Goal: Task Accomplishment & Management: Manage account settings

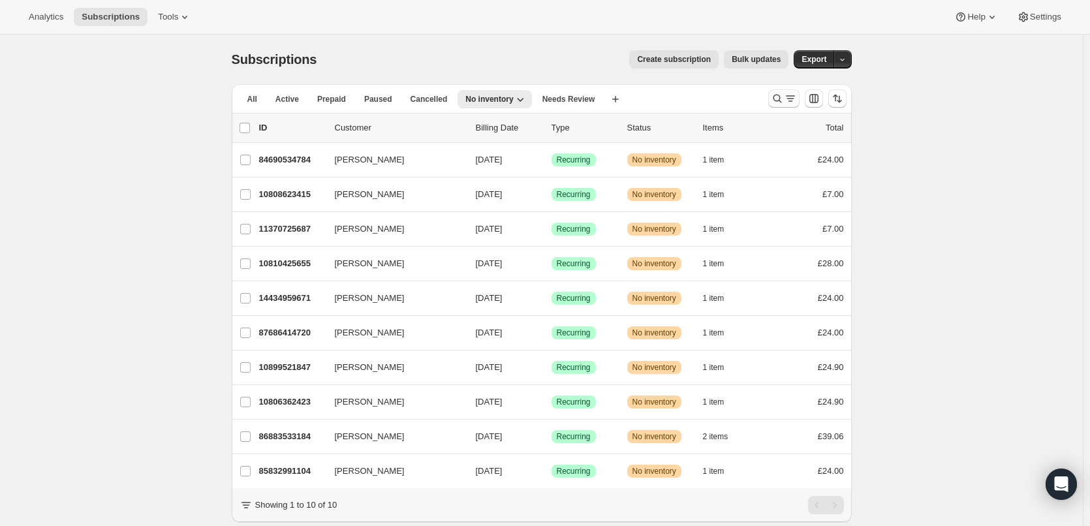
click at [783, 93] on icon "Search and filter results" at bounding box center [777, 98] width 13 height 13
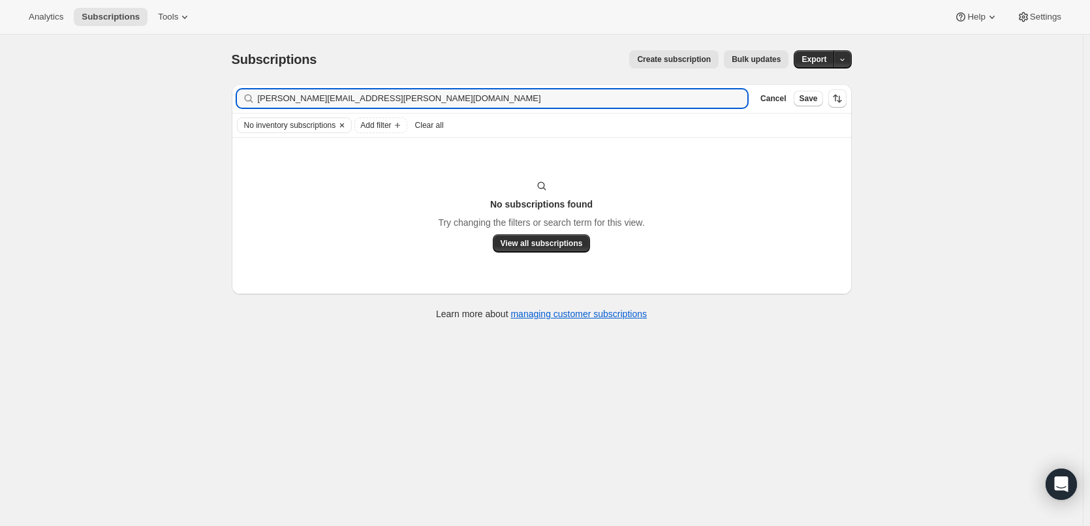
type input "[PERSON_NAME][EMAIL_ADDRESS][PERSON_NAME][DOMAIN_NAME]"
click at [346, 125] on icon "Clear" at bounding box center [342, 125] width 10 height 10
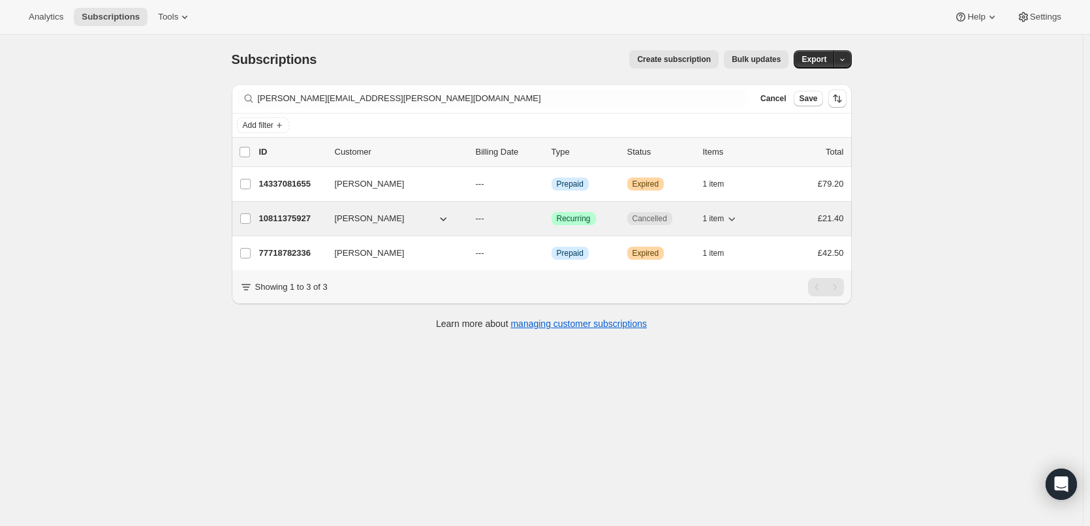
click at [300, 214] on p "10811375927" at bounding box center [291, 218] width 65 height 13
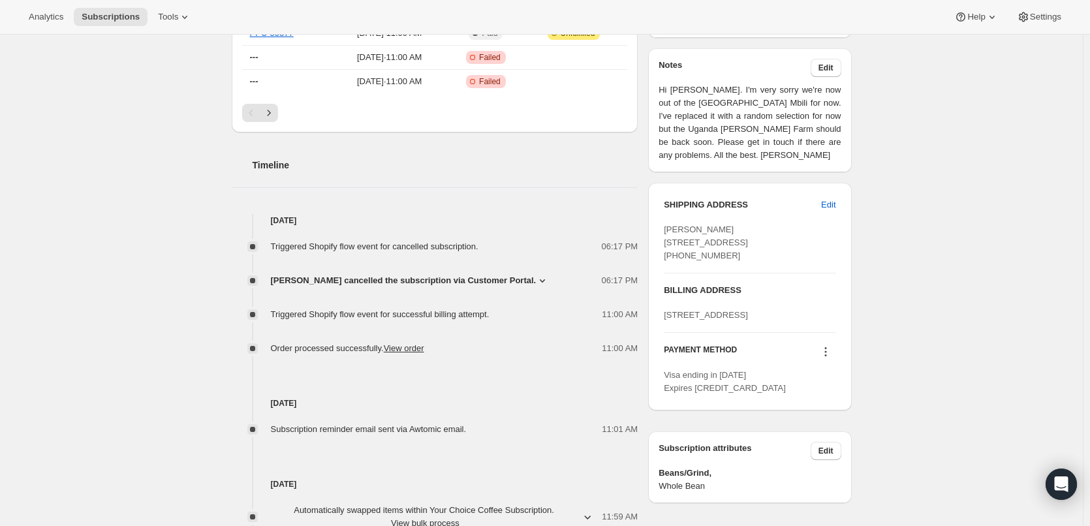
scroll to position [457, 0]
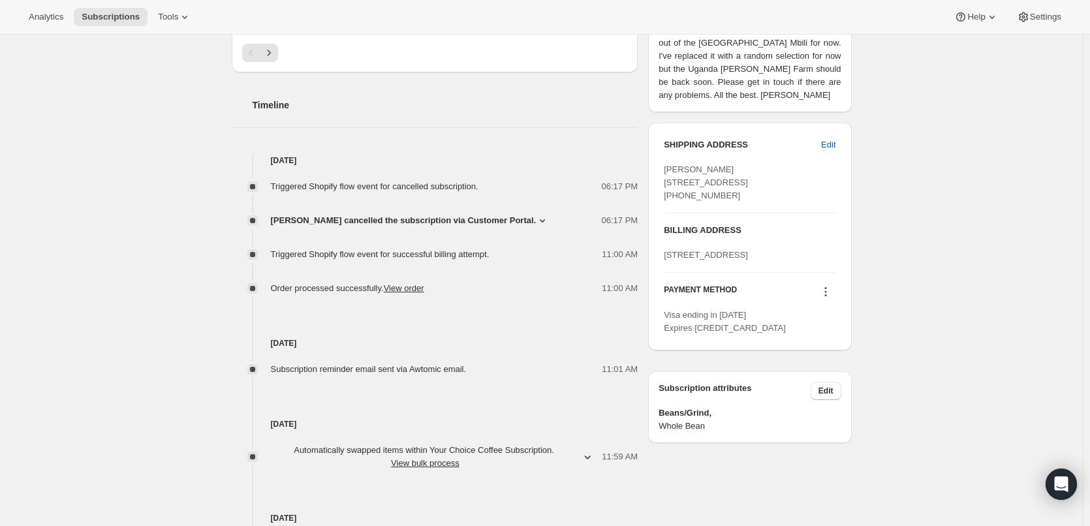
click at [421, 223] on span "[PERSON_NAME] cancelled the subscription via Customer Portal." at bounding box center [404, 220] width 266 height 13
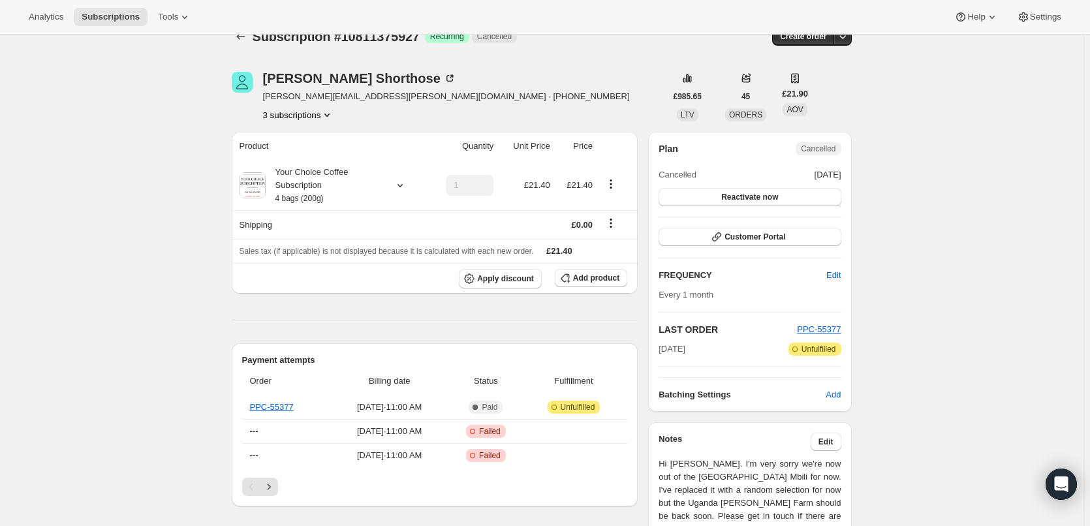
scroll to position [0, 0]
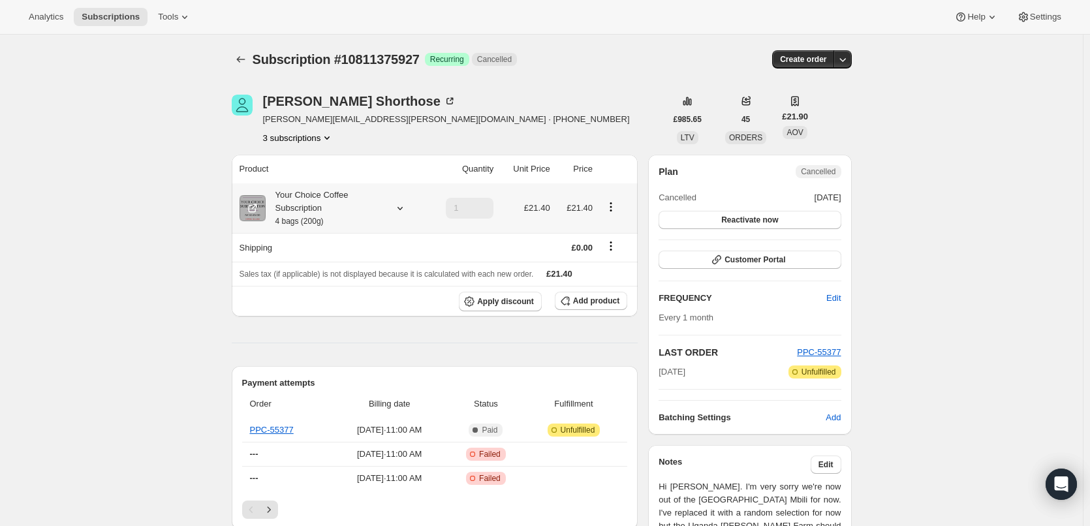
click at [321, 211] on div "Your Choice Coffee Subscription 4 bags (200g)" at bounding box center [324, 208] width 117 height 39
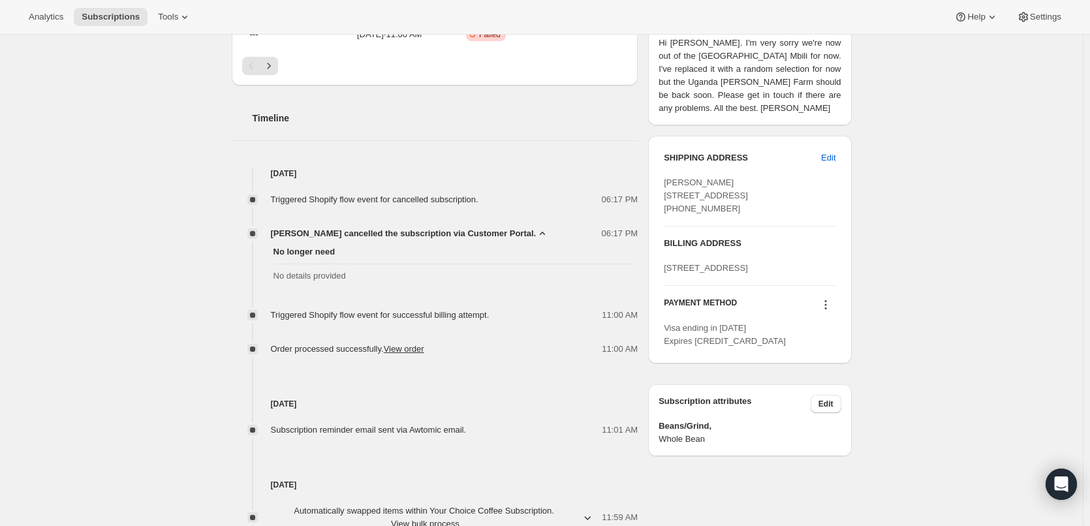
scroll to position [457, 0]
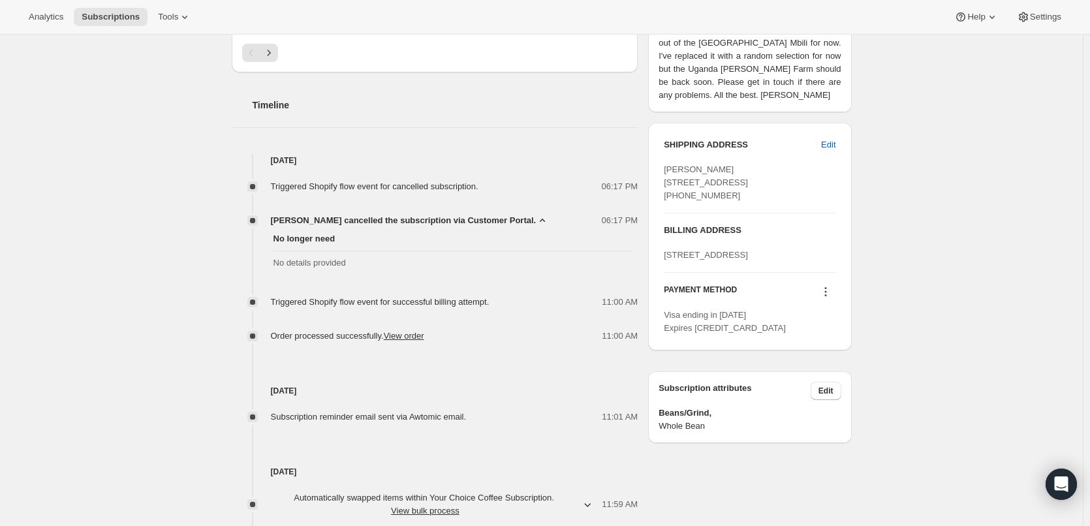
click at [286, 224] on span "[PERSON_NAME] cancelled the subscription via Customer Portal." at bounding box center [404, 220] width 266 height 13
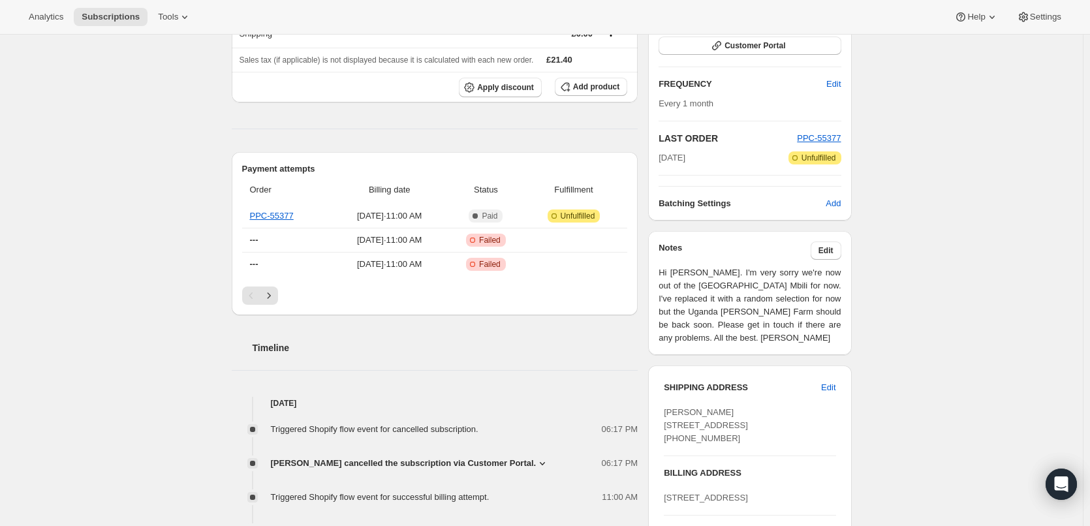
scroll to position [196, 0]
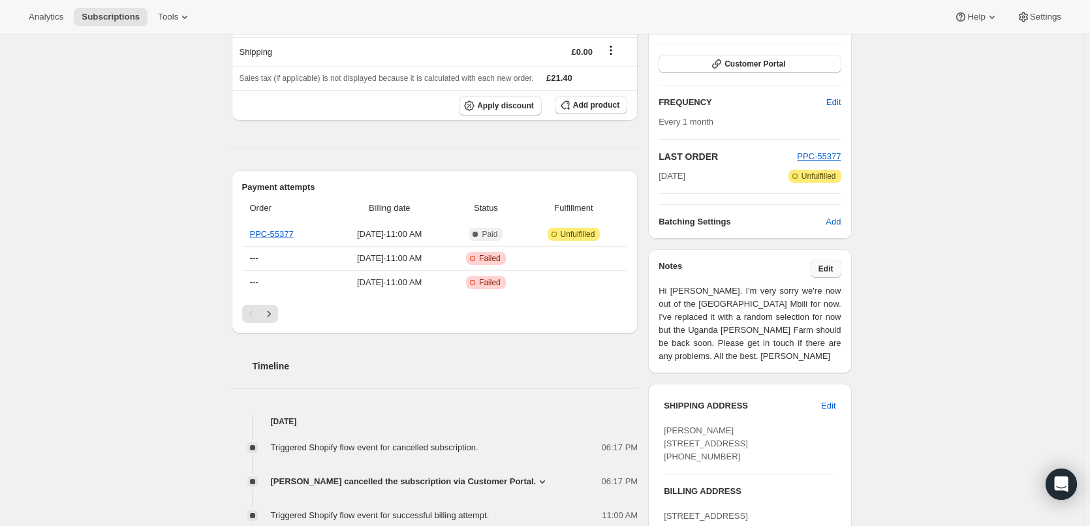
click at [838, 269] on button "Edit" at bounding box center [826, 269] width 31 height 18
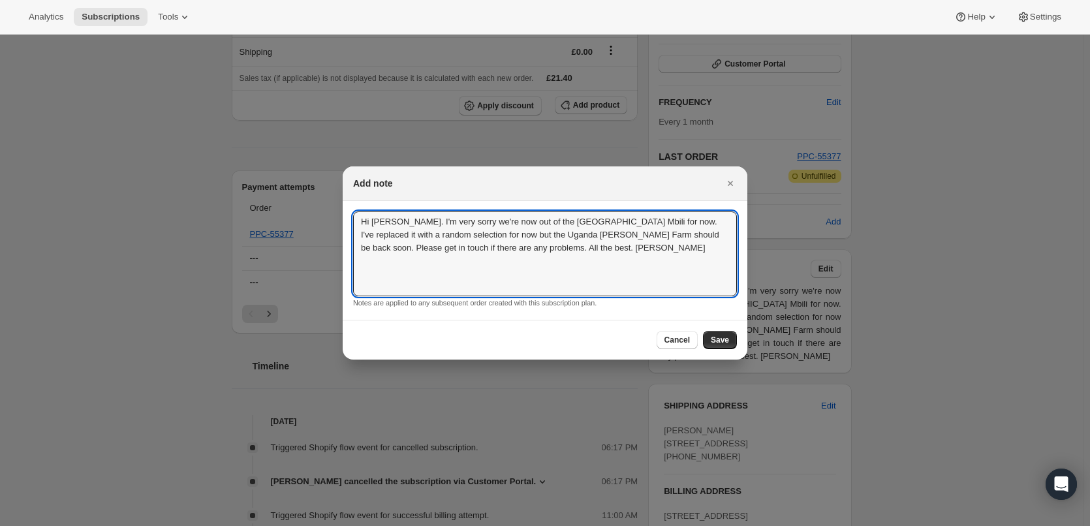
drag, startPoint x: 541, startPoint y: 262, endPoint x: 310, endPoint y: 218, distance: 235.2
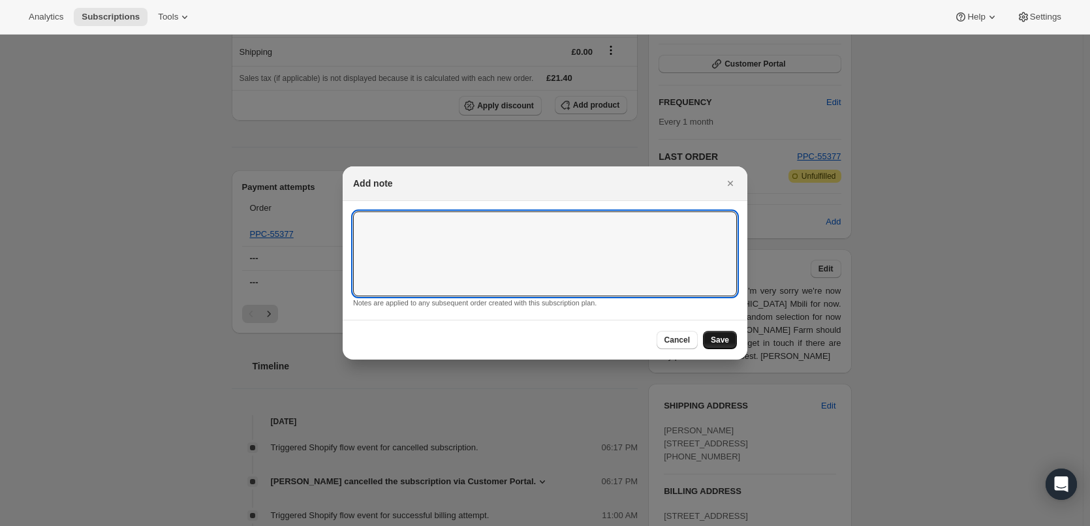
click at [718, 335] on span "Save" at bounding box center [720, 340] width 18 height 10
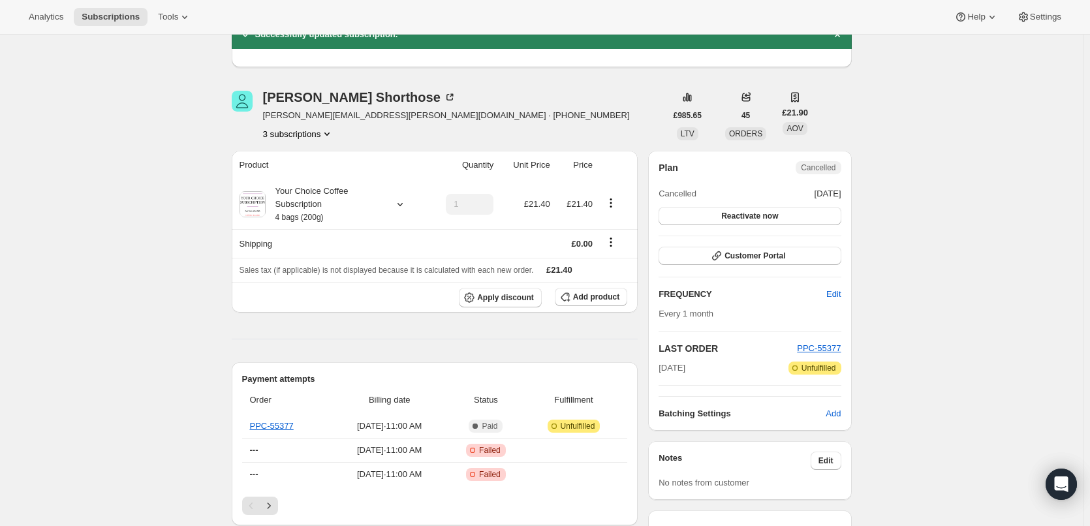
scroll to position [196, 0]
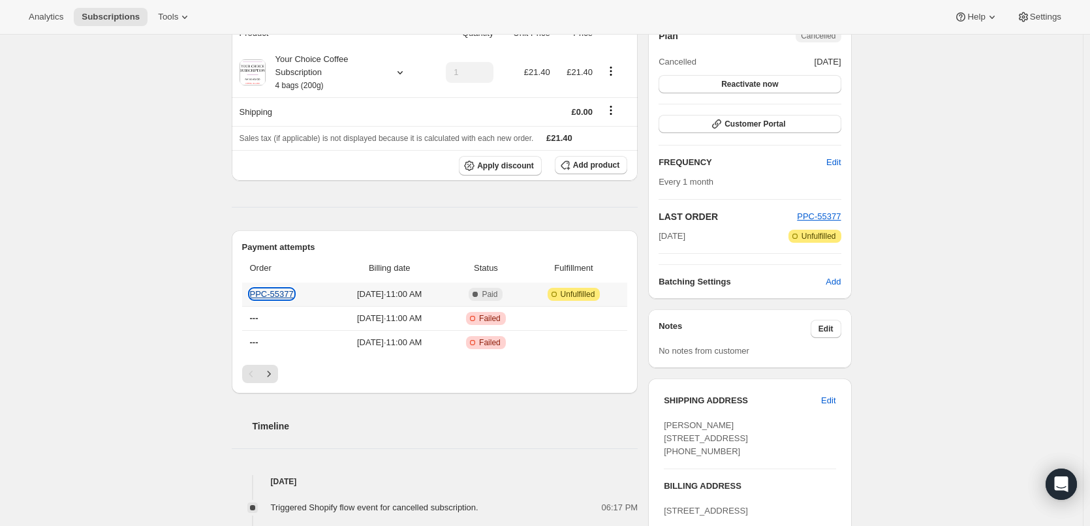
click at [278, 291] on link "PPC-55377" at bounding box center [272, 294] width 44 height 10
